Goal: Transaction & Acquisition: Purchase product/service

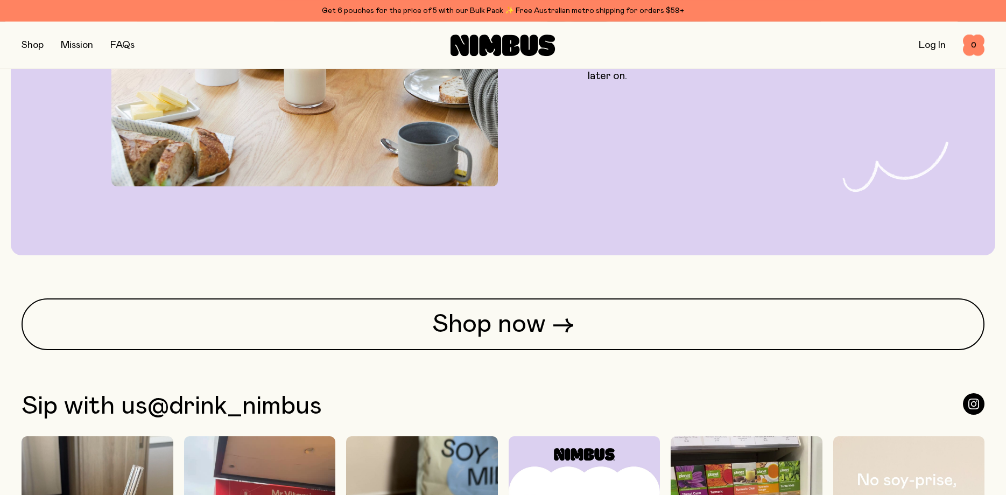
scroll to position [3019, 0]
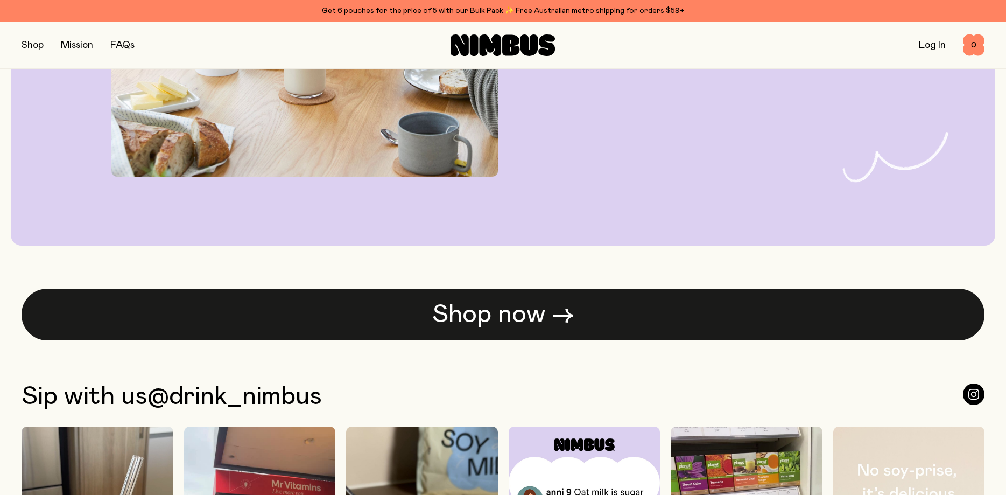
click at [468, 309] on link "Shop now →" at bounding box center [503, 314] width 963 height 52
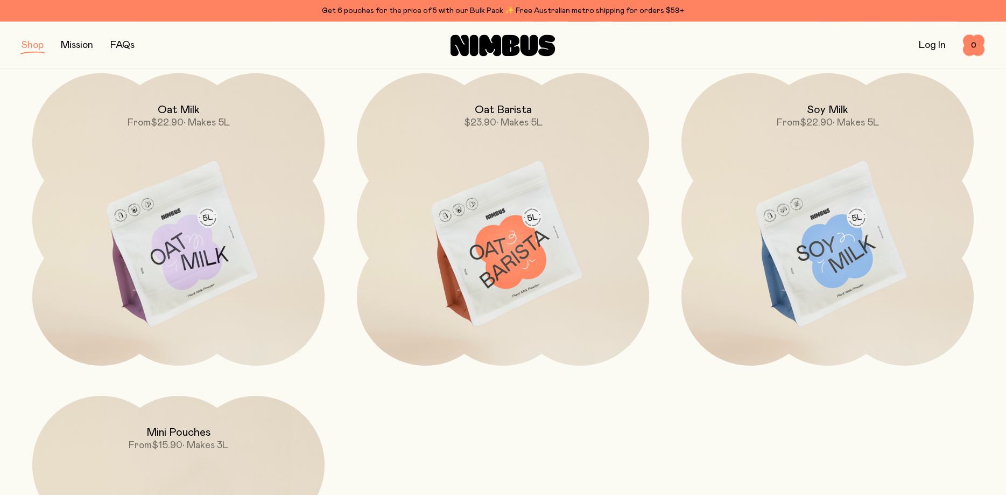
scroll to position [110, 0]
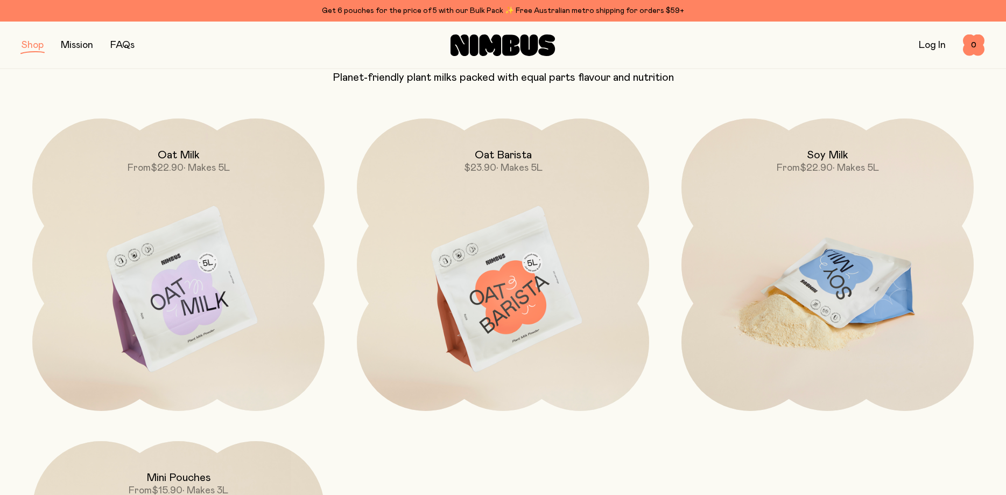
click at [776, 237] on img at bounding box center [827, 289] width 292 height 343
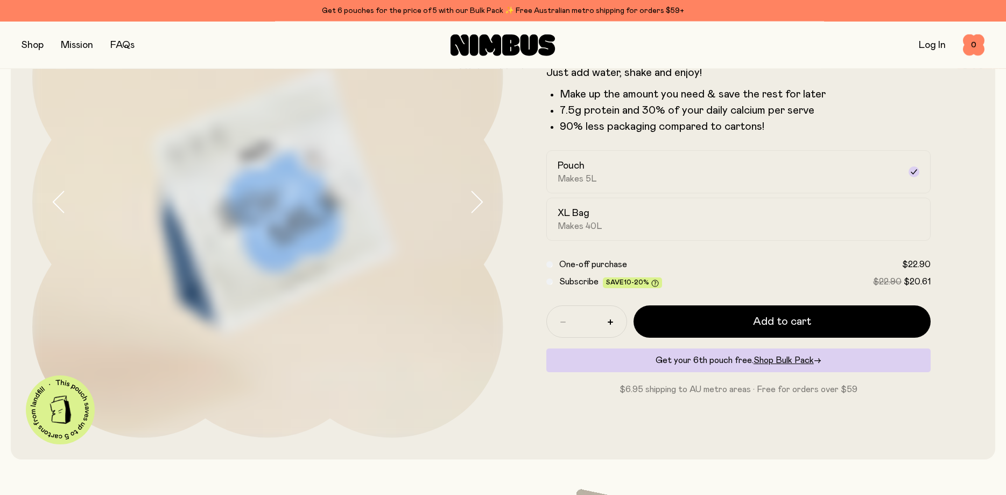
scroll to position [165, 0]
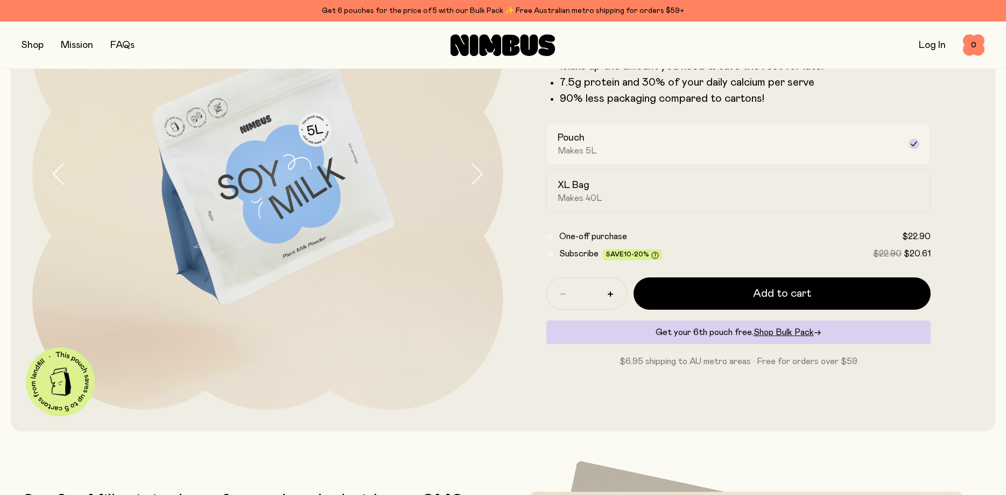
click at [596, 153] on div "Pouch Makes 5L" at bounding box center [728, 143] width 343 height 25
click at [762, 150] on div "Pouch Makes 5L" at bounding box center [728, 143] width 343 height 25
click at [627, 190] on div "XL Bag Makes 40L" at bounding box center [728, 191] width 343 height 25
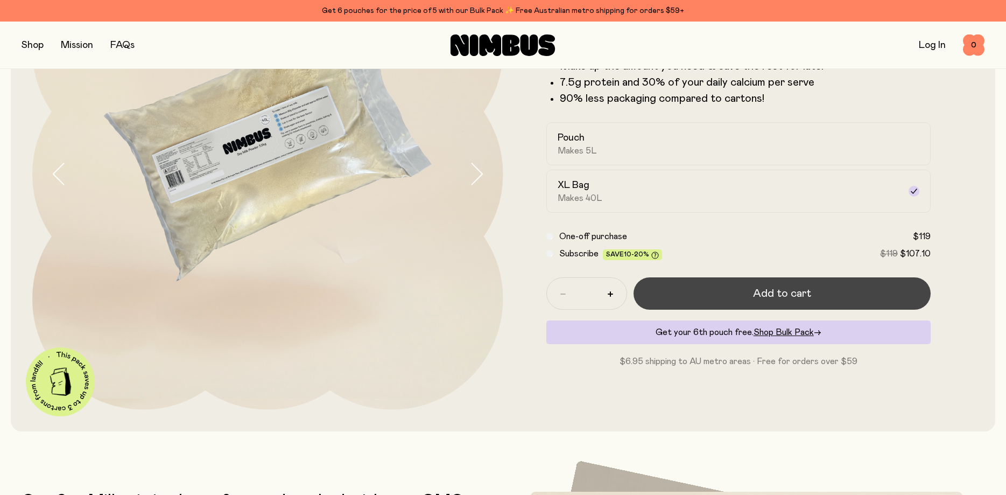
click at [741, 293] on button "Add to cart" at bounding box center [782, 293] width 298 height 32
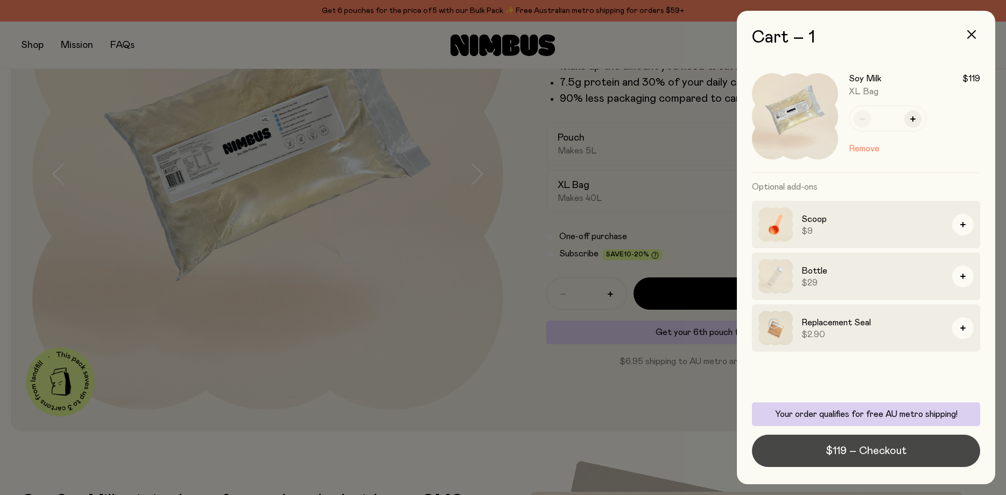
click at [858, 447] on span "$119 – Checkout" at bounding box center [865, 450] width 81 height 15
